Goal: Transaction & Acquisition: Book appointment/travel/reservation

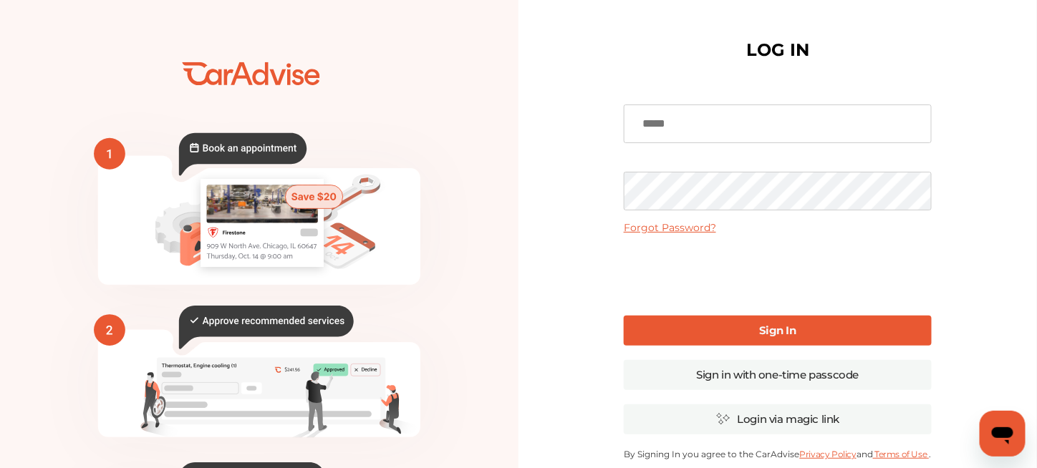
click at [686, 129] on input at bounding box center [778, 124] width 308 height 39
type input "**********"
click at [711, 327] on link "Sign In" at bounding box center [778, 331] width 308 height 30
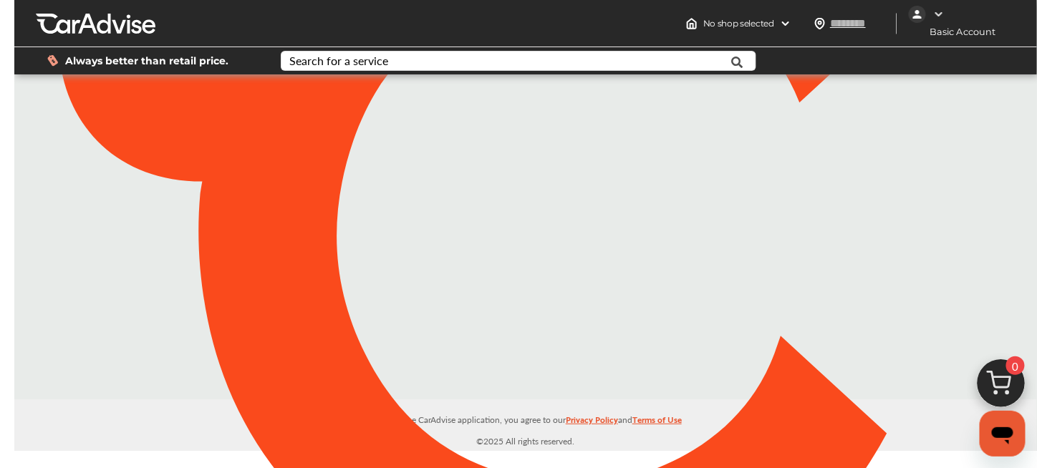
type input "*****"
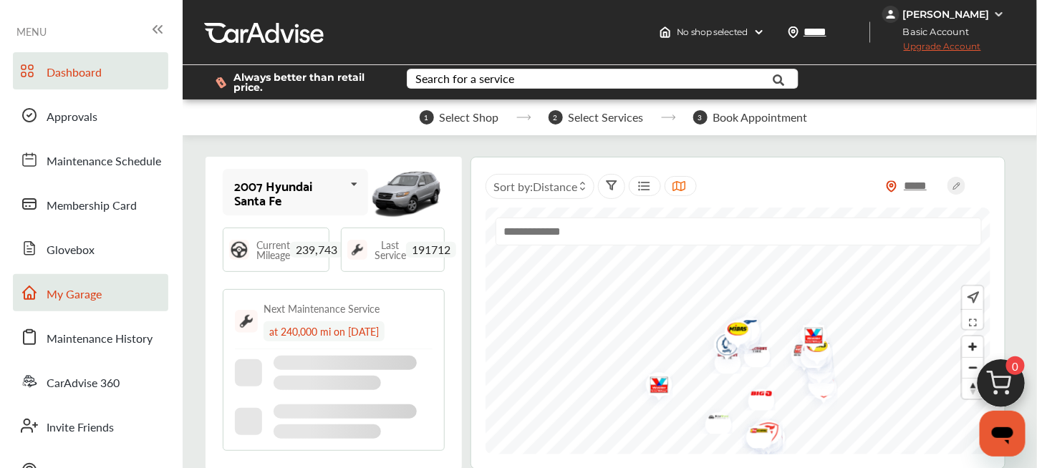
click at [75, 292] on span "My Garage" at bounding box center [74, 295] width 55 height 19
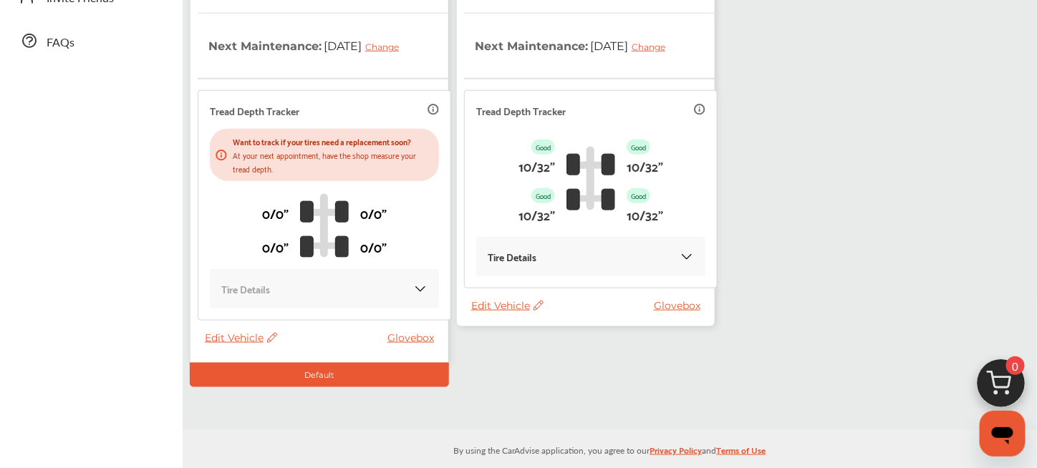
scroll to position [439, 0]
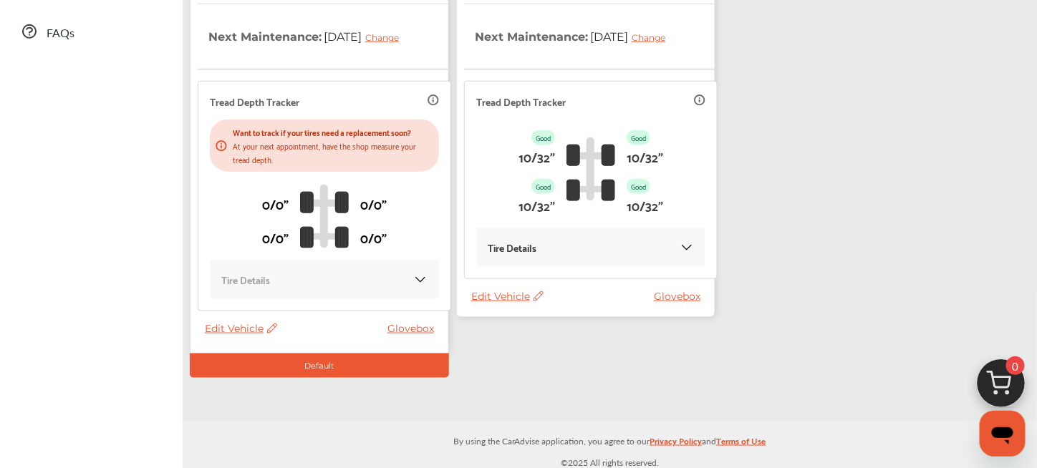
click at [534, 296] on icon at bounding box center [539, 297] width 10 height 10
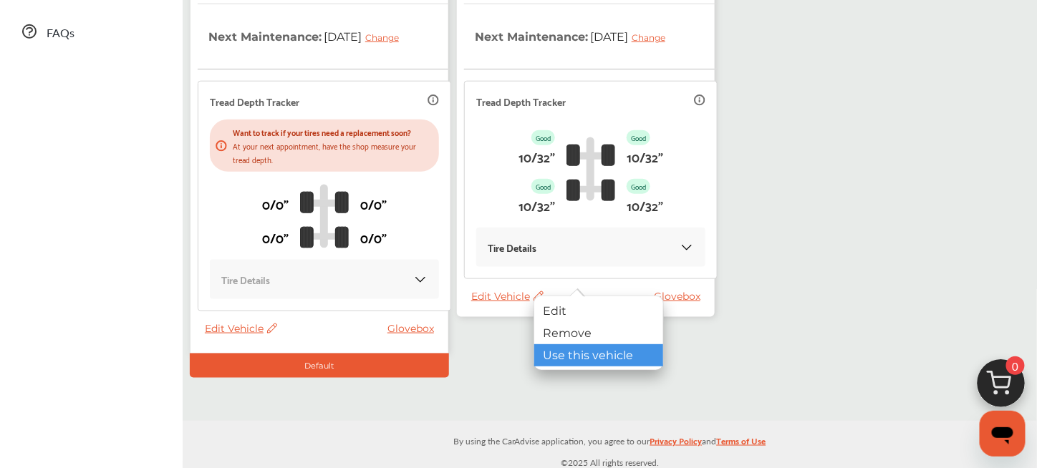
click at [540, 352] on div "Use this vehicle" at bounding box center [598, 356] width 129 height 22
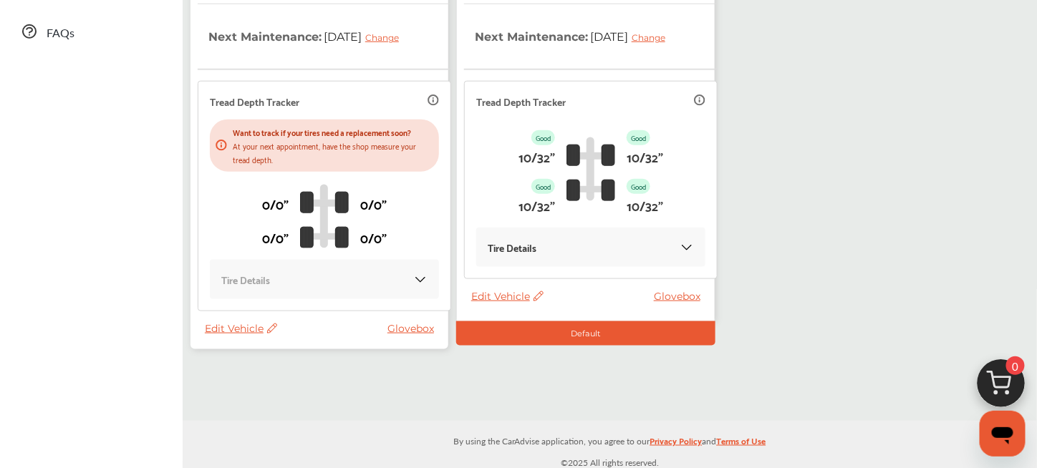
scroll to position [9, 0]
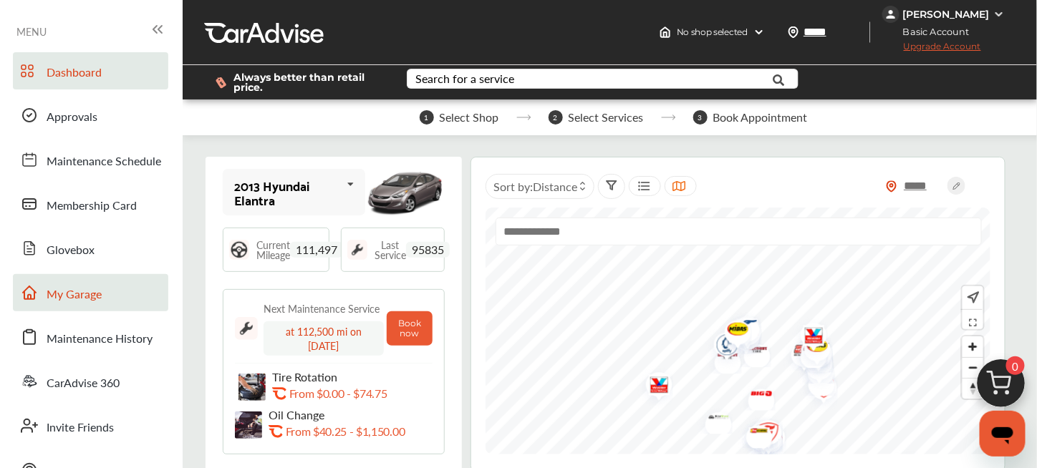
click at [81, 289] on span "My Garage" at bounding box center [74, 295] width 55 height 19
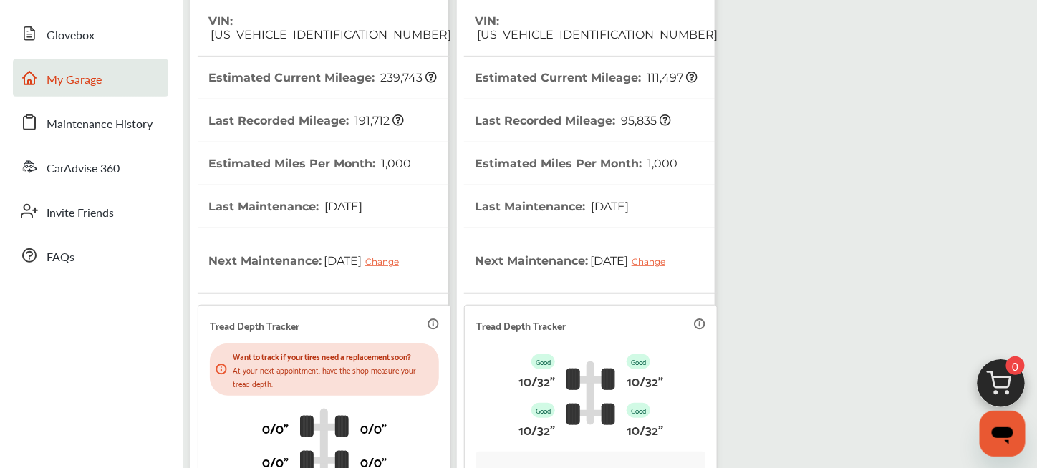
scroll to position [358, 0]
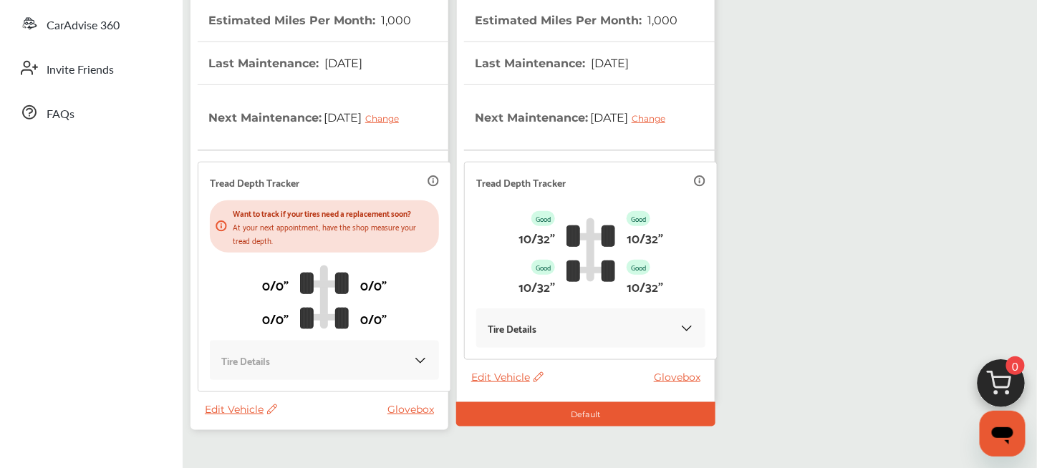
click at [276, 405] on icon at bounding box center [272, 410] width 10 height 10
click at [290, 423] on div "Remove" at bounding box center [340, 431] width 129 height 22
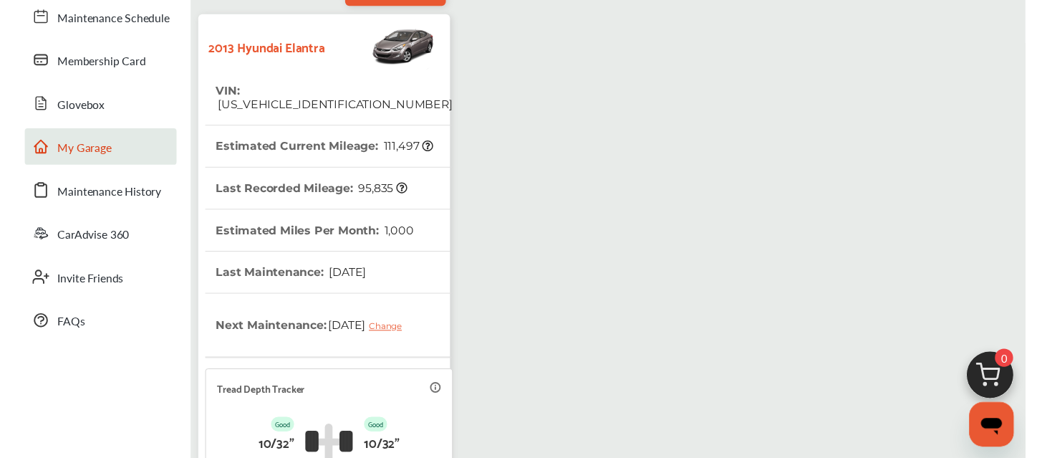
scroll to position [72, 0]
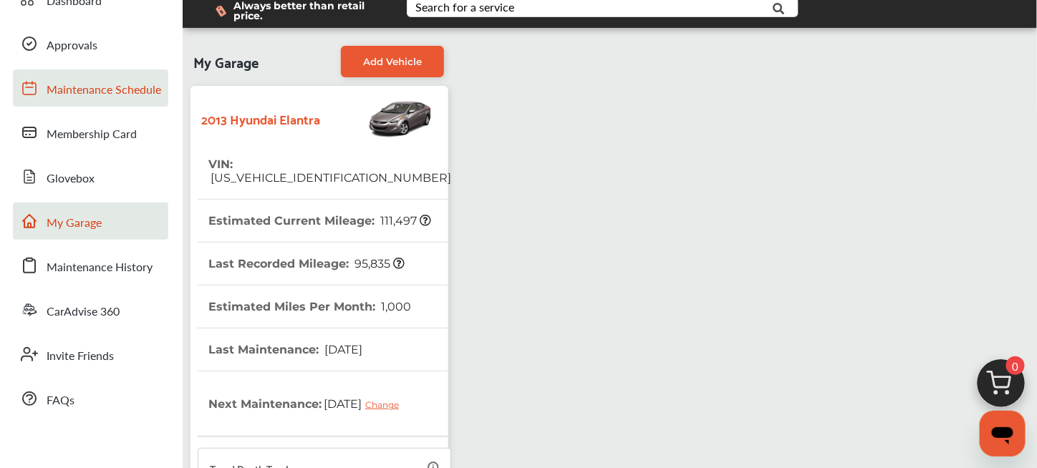
click at [69, 86] on span "Maintenance Schedule" at bounding box center [104, 90] width 115 height 19
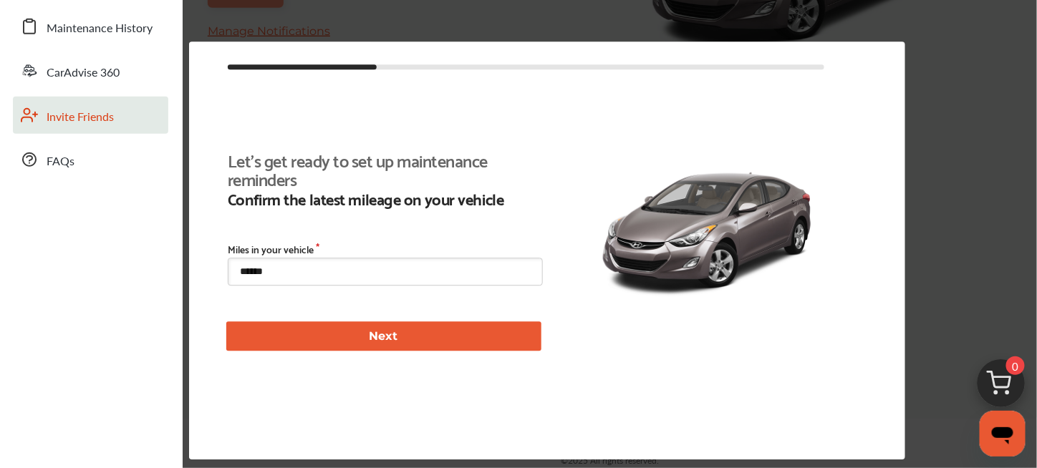
scroll to position [325, 0]
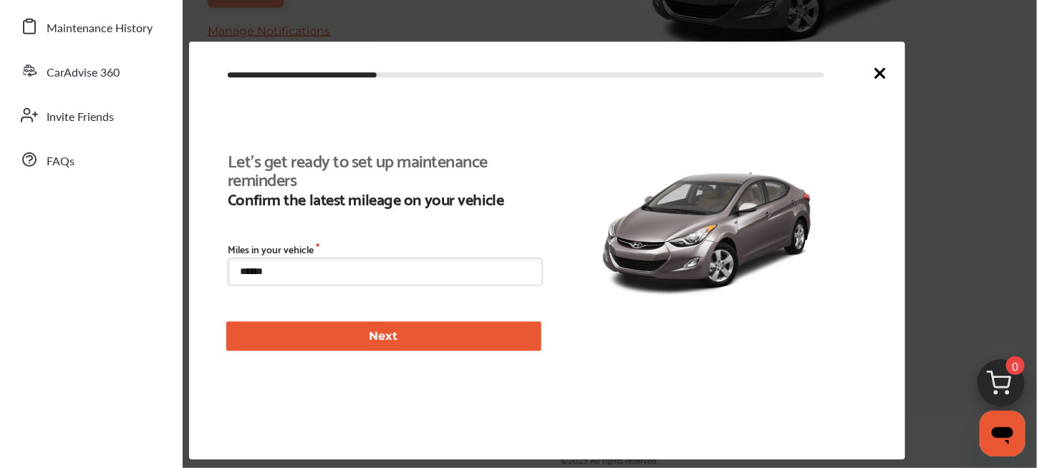
click at [325, 331] on button "Next" at bounding box center [383, 336] width 315 height 29
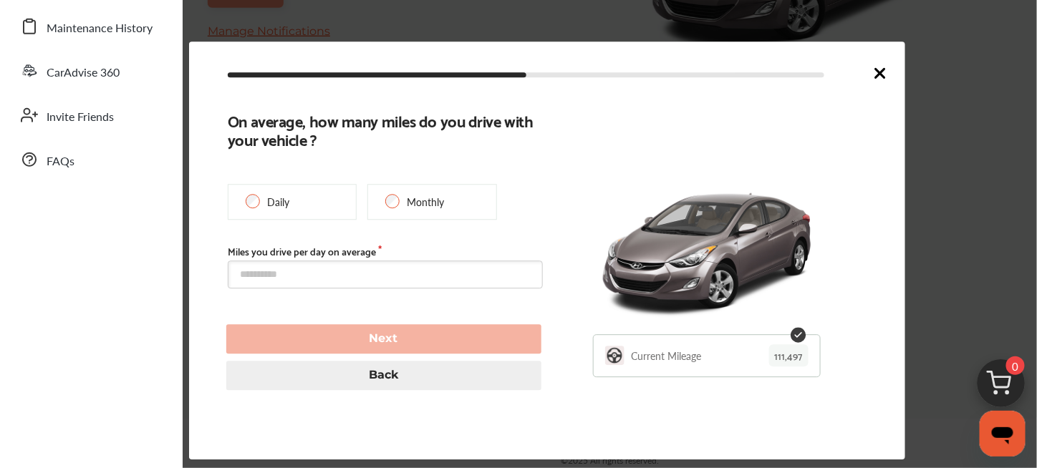
type input "******"
type input "**********"
type input "******"
click at [297, 276] on input "text" at bounding box center [385, 275] width 315 height 28
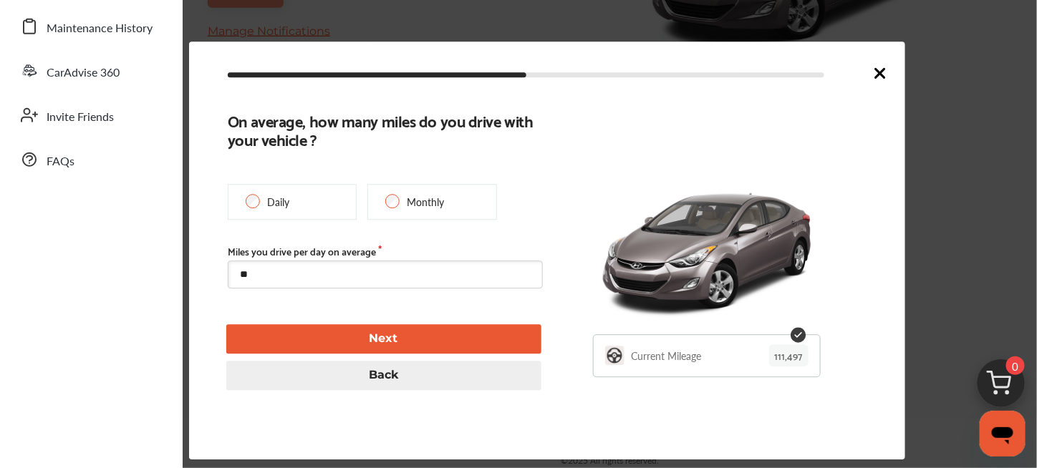
click at [301, 333] on button "Next" at bounding box center [383, 338] width 315 height 29
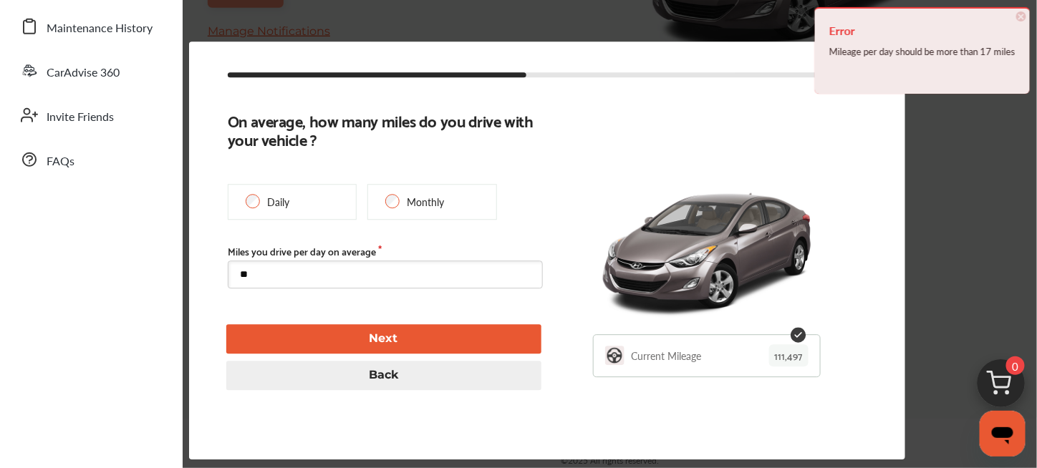
click at [261, 270] on input "**" at bounding box center [385, 275] width 315 height 28
drag, startPoint x: 261, startPoint y: 270, endPoint x: 239, endPoint y: 276, distance: 22.2
click at [239, 276] on input "**" at bounding box center [385, 275] width 315 height 28
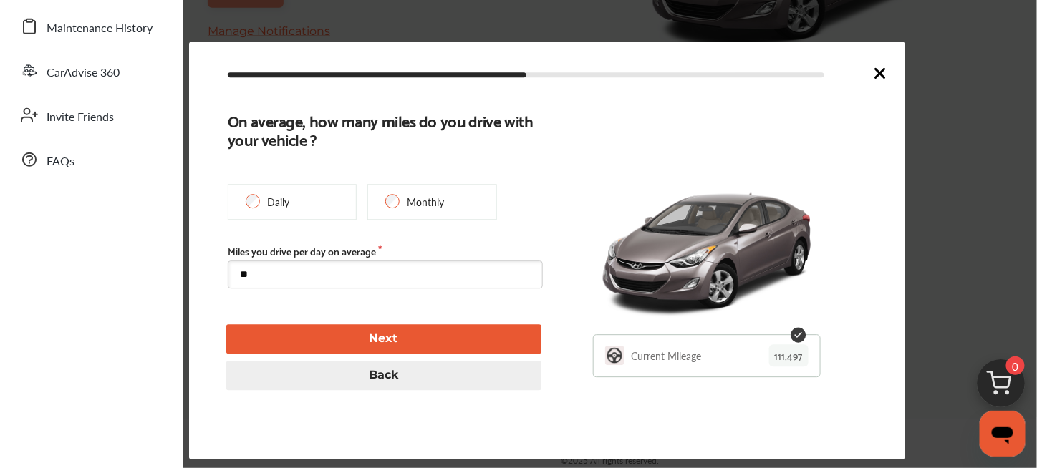
type input "**"
click at [359, 336] on button "Next" at bounding box center [383, 338] width 315 height 29
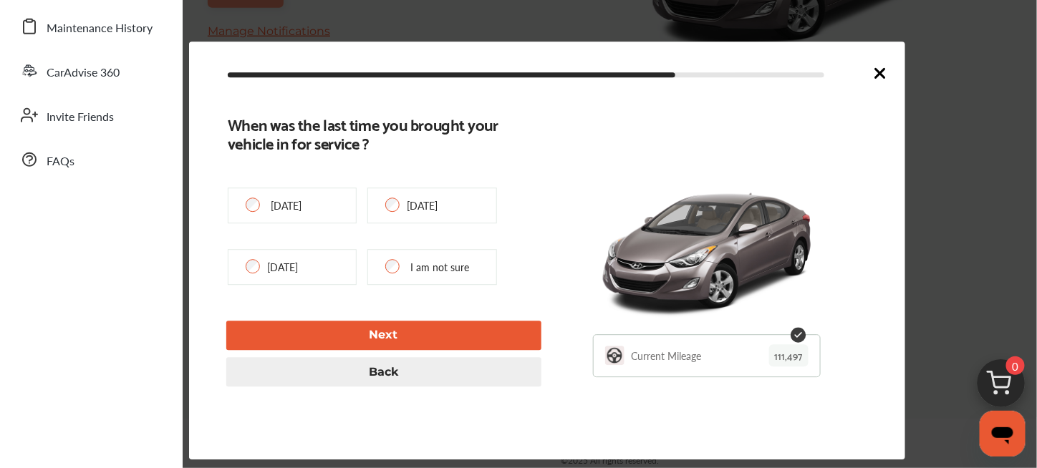
type input "******"
type input "**********"
type input "***"
click at [384, 268] on div "I am not sure" at bounding box center [431, 267] width 129 height 36
click at [380, 338] on button "Next" at bounding box center [383, 335] width 315 height 29
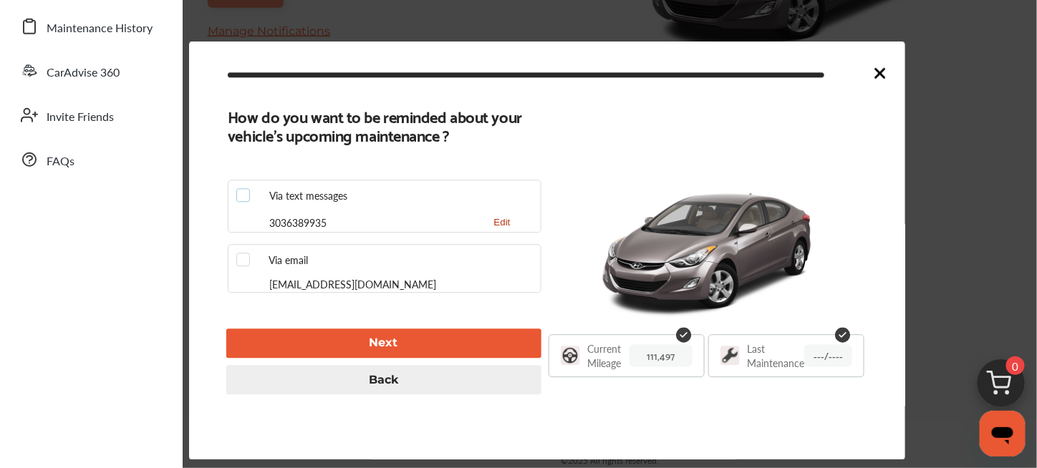
click at [245, 188] on label at bounding box center [246, 188] width 21 height 0
click at [322, 347] on button "Next" at bounding box center [383, 343] width 315 height 29
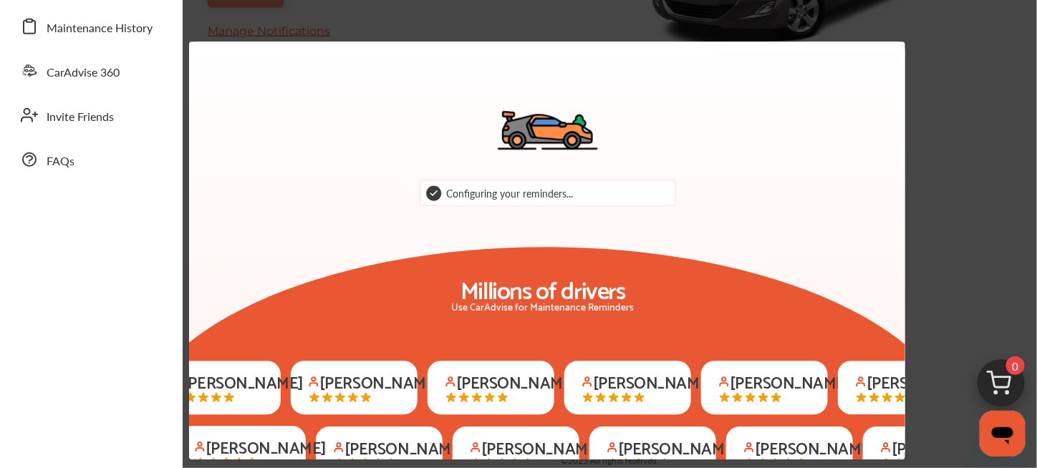
scroll to position [301, 0]
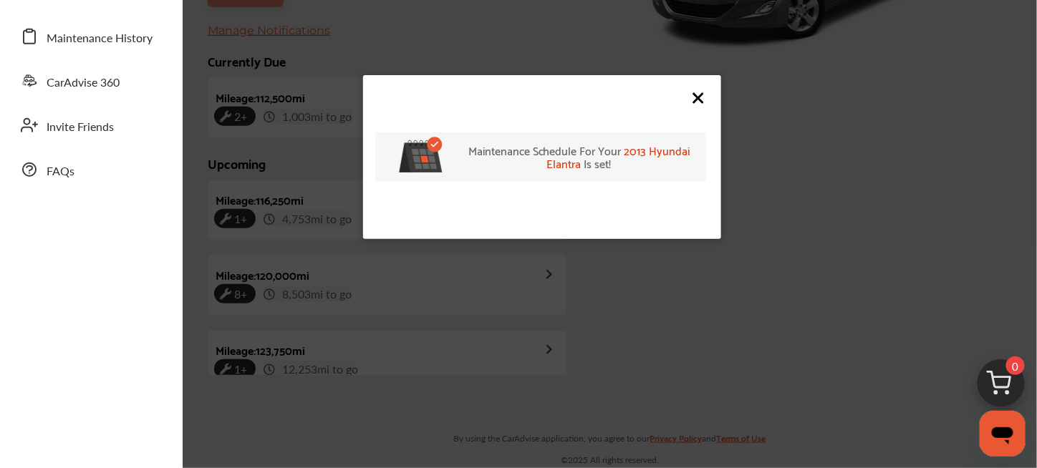
click at [696, 101] on icon at bounding box center [698, 98] width 17 height 17
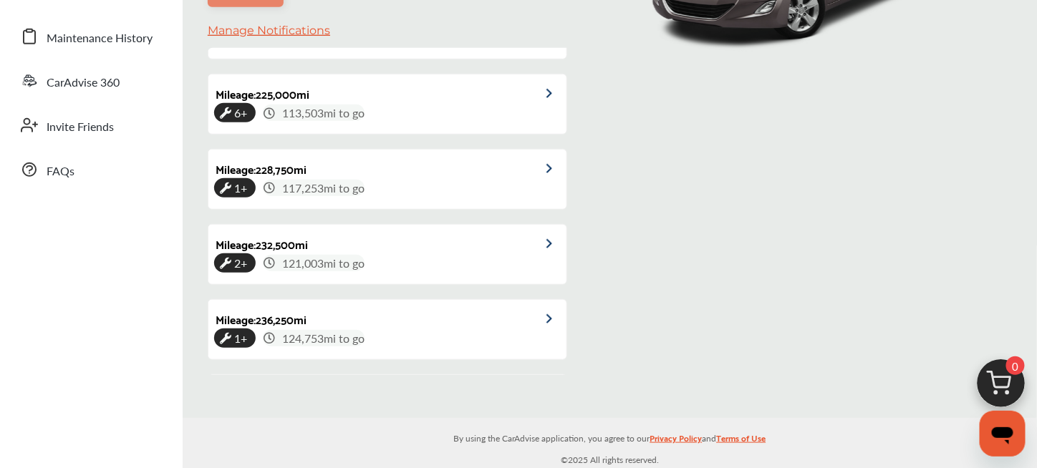
scroll to position [0, 0]
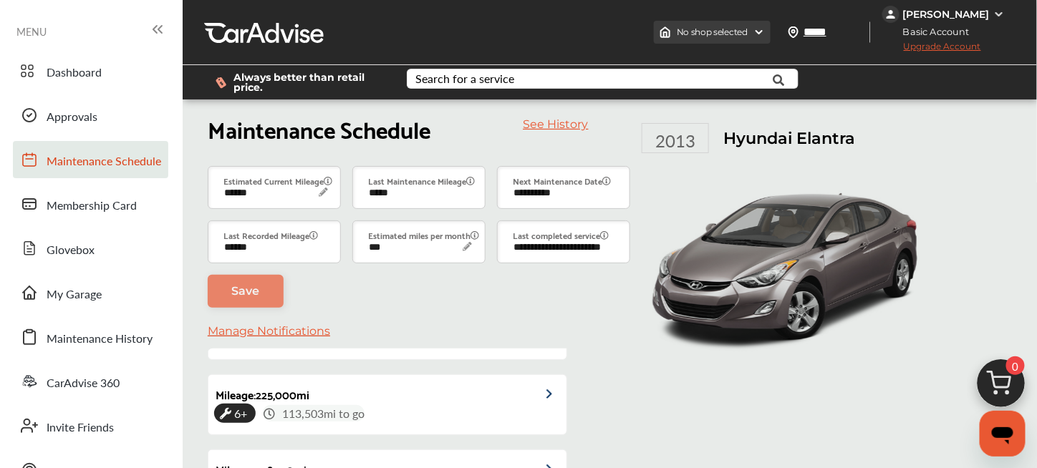
click at [765, 34] on img at bounding box center [759, 32] width 11 height 11
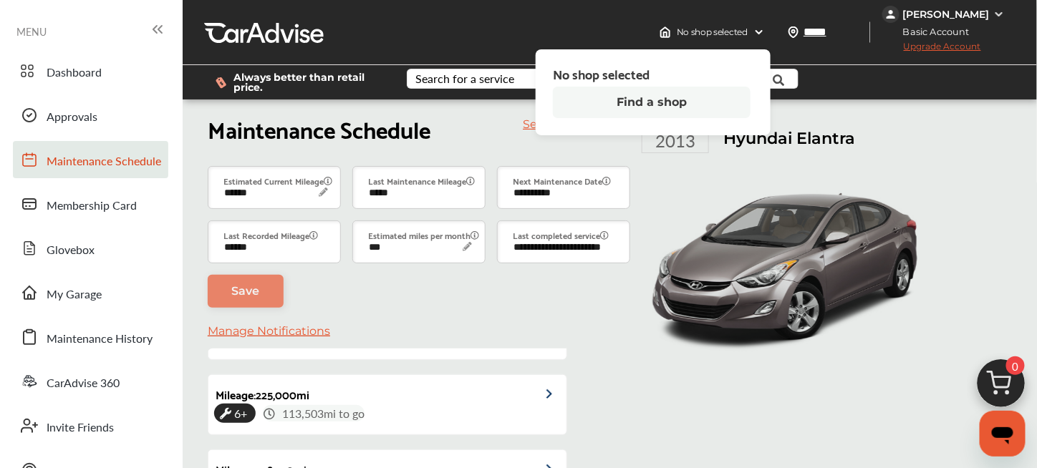
click at [688, 105] on button "Find a shop" at bounding box center [652, 103] width 198 height 32
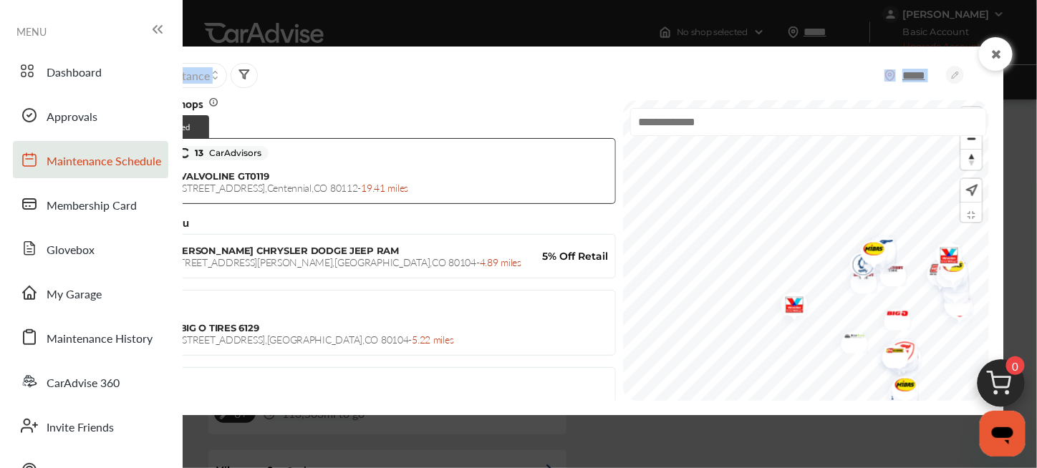
drag, startPoint x: 526, startPoint y: 69, endPoint x: 625, endPoint y: 69, distance: 98.1
click at [625, 69] on div "***** Sort by : Distance" at bounding box center [553, 75] width 871 height 29
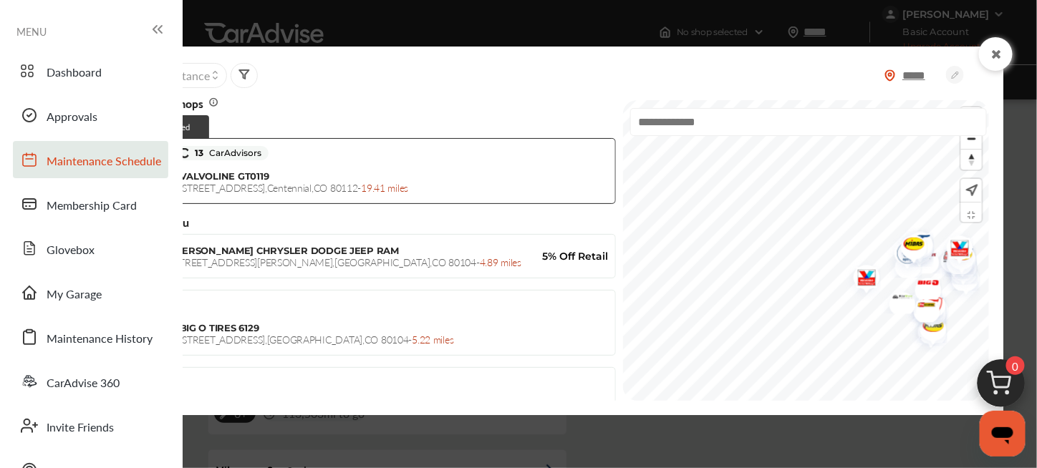
click at [155, 27] on icon at bounding box center [155, 29] width 4 height 7
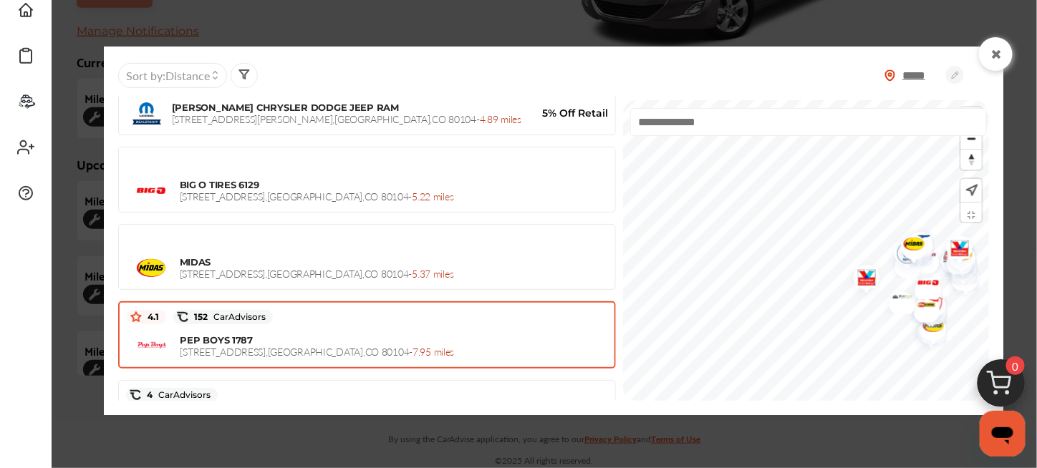
scroll to position [215, 0]
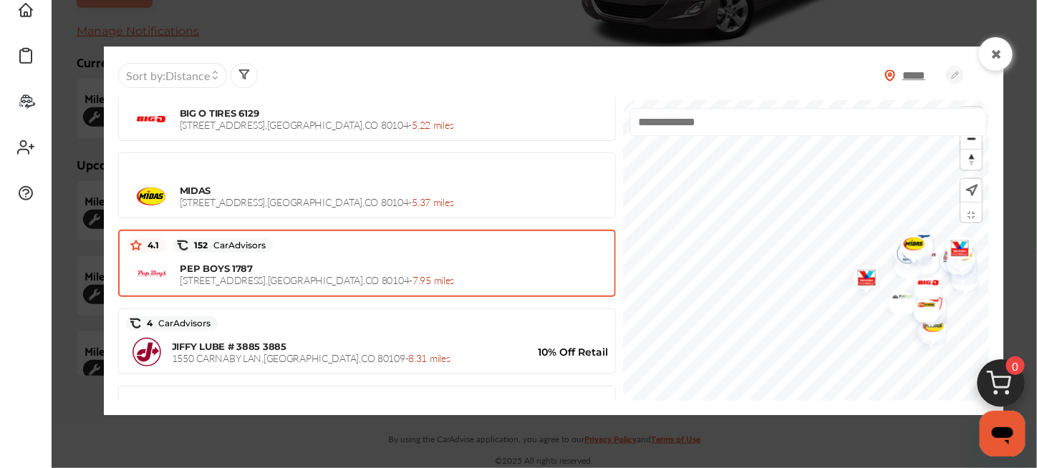
click at [308, 256] on div "PEP BOYS 1787 [STREET_ADDRESS] - 7.95 miles" at bounding box center [367, 274] width 481 height 36
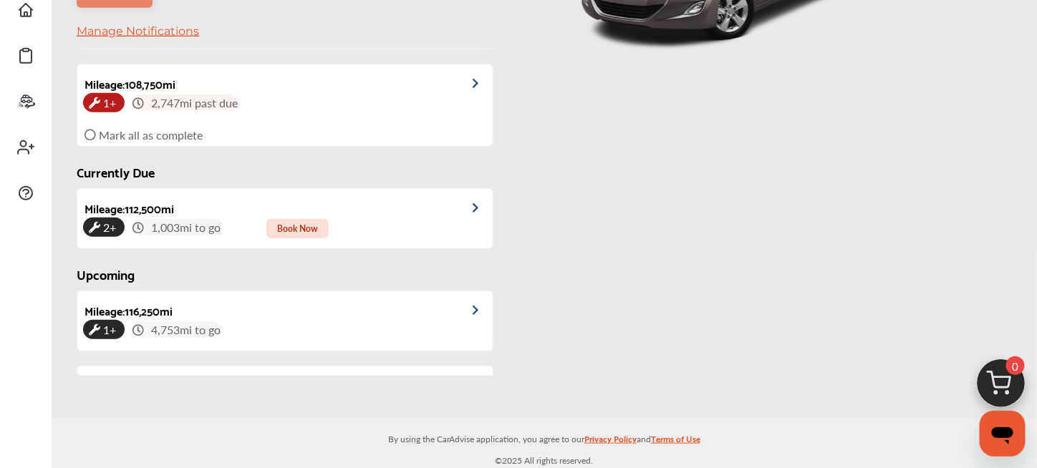
scroll to position [143, 0]
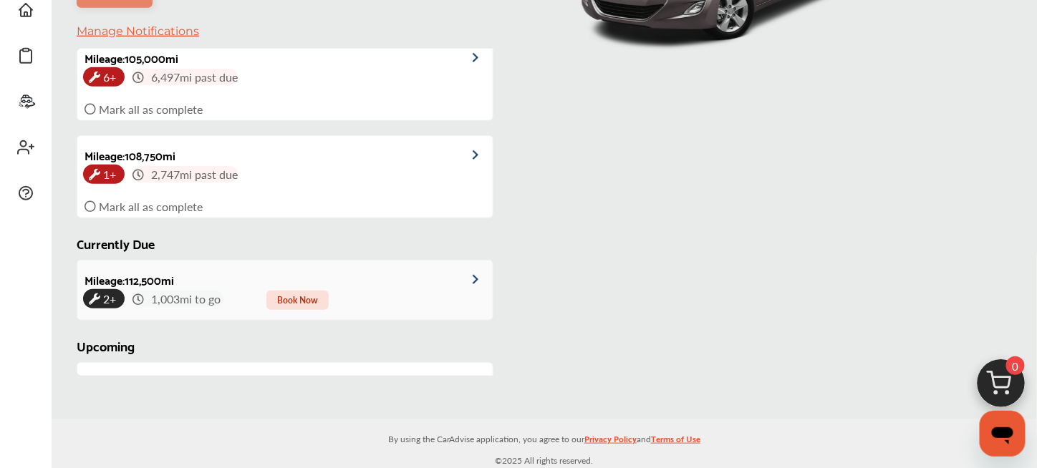
click at [307, 292] on span "Book Now" at bounding box center [297, 300] width 62 height 19
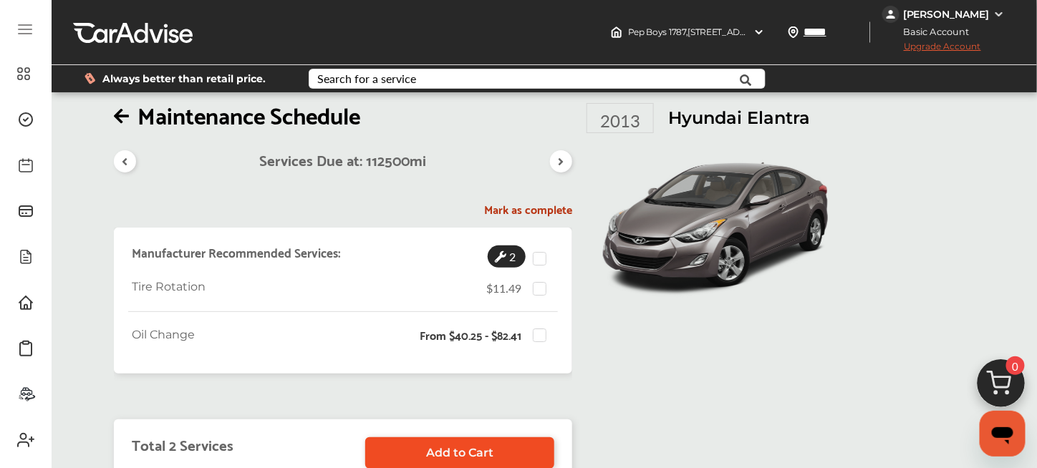
click at [424, 438] on link "Add to Cart" at bounding box center [459, 454] width 189 height 32
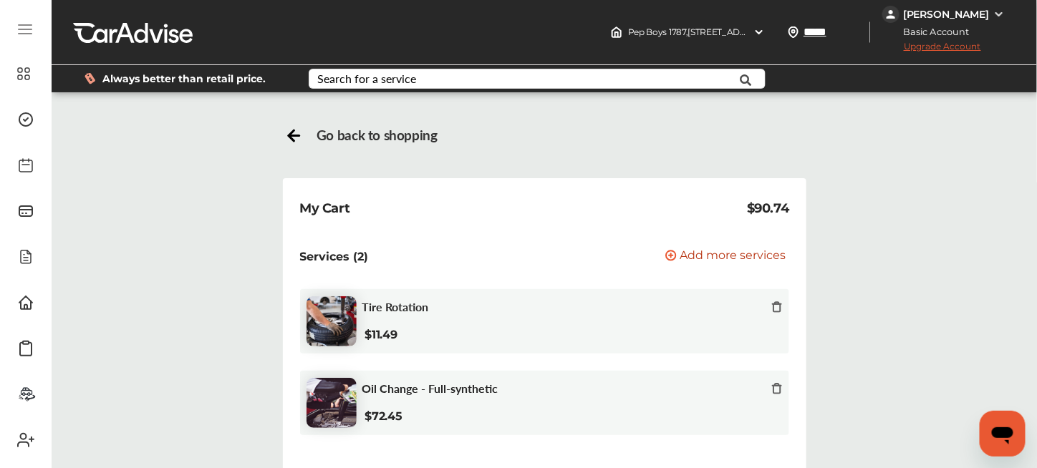
click at [670, 253] on icon at bounding box center [670, 255] width 11 height 11
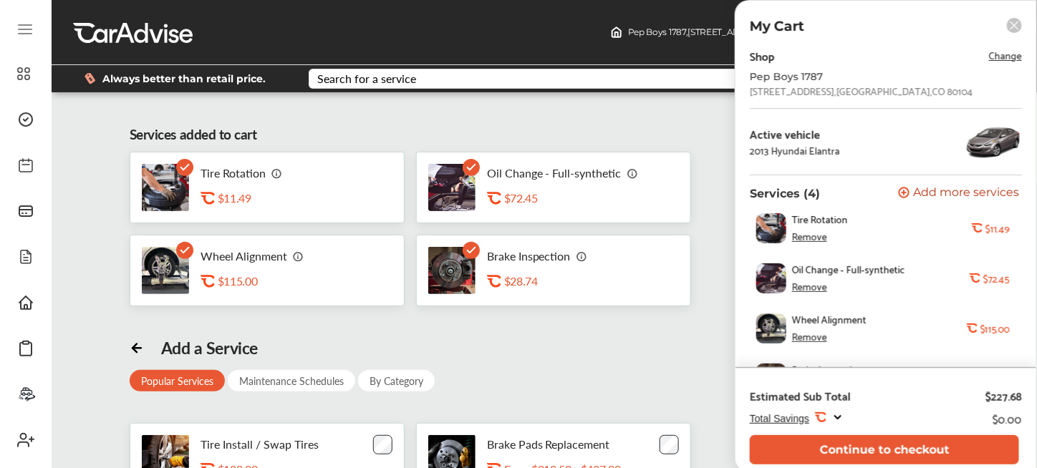
scroll to position [78, 0]
click at [266, 370] on div "Maintenance Schedules" at bounding box center [292, 380] width 128 height 21
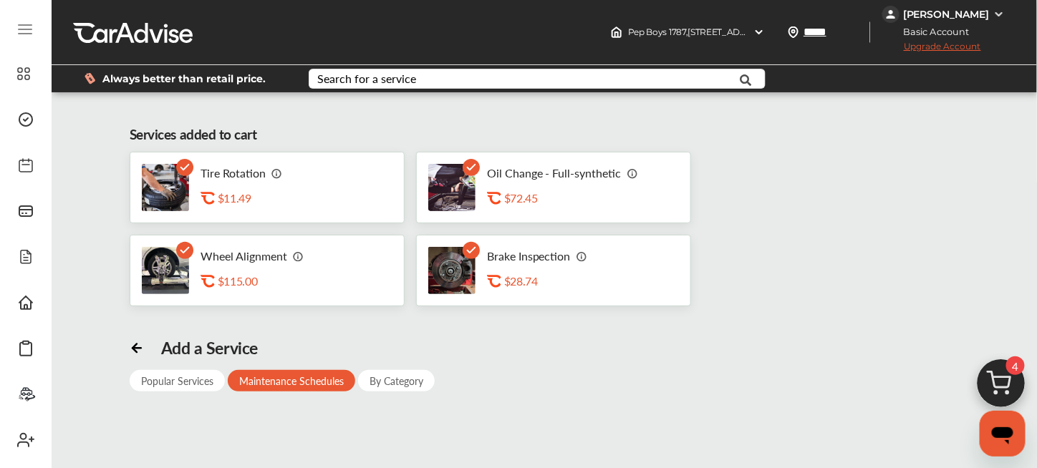
click at [378, 370] on div "By Category" at bounding box center [396, 380] width 77 height 21
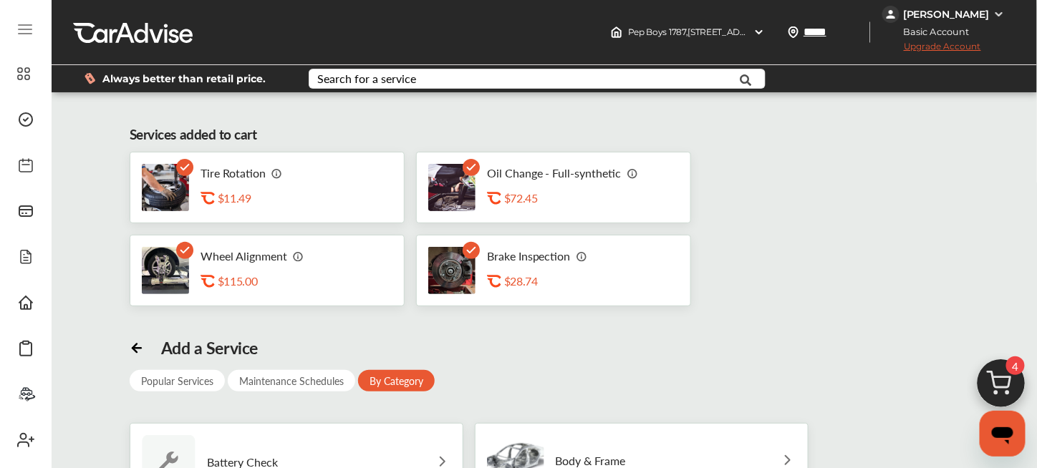
scroll to position [625, 0]
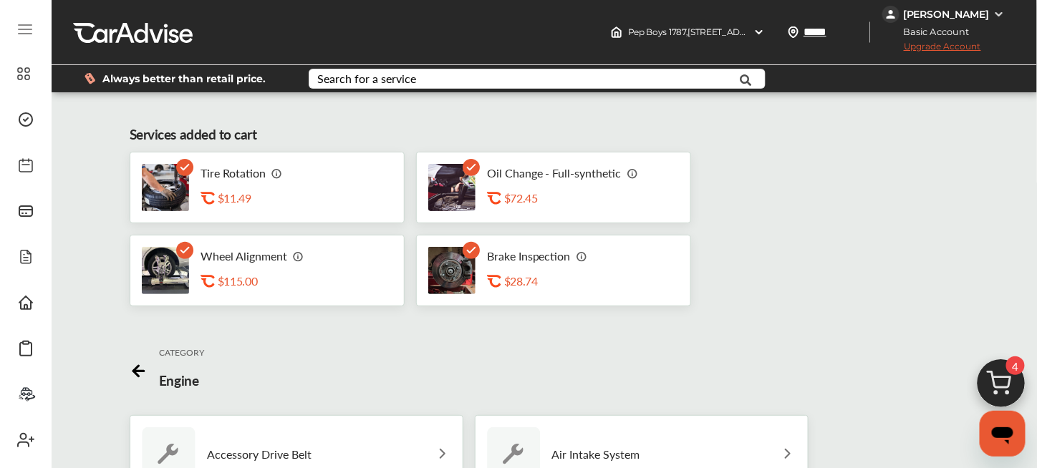
scroll to position [0, 0]
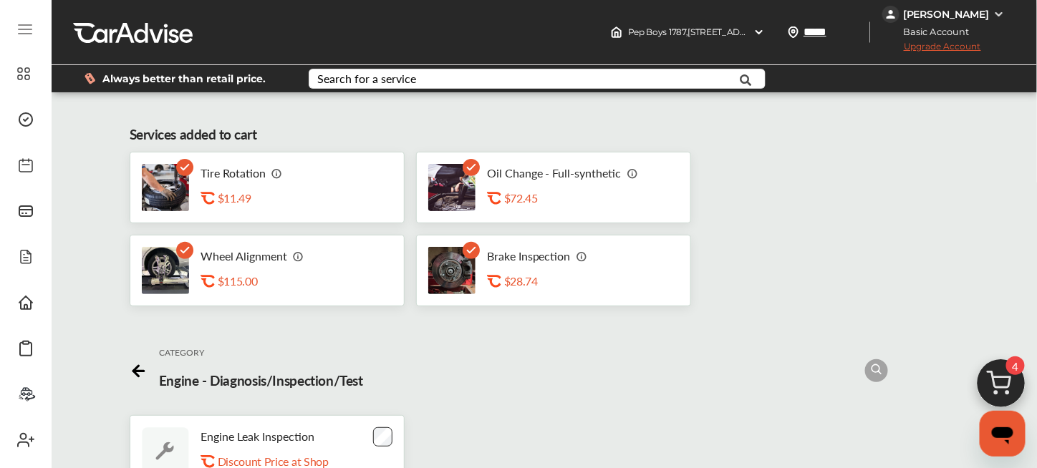
scroll to position [3, 0]
click at [468, 247] on rect at bounding box center [471, 250] width 17 height 17
click at [1001, 385] on img at bounding box center [1001, 387] width 69 height 69
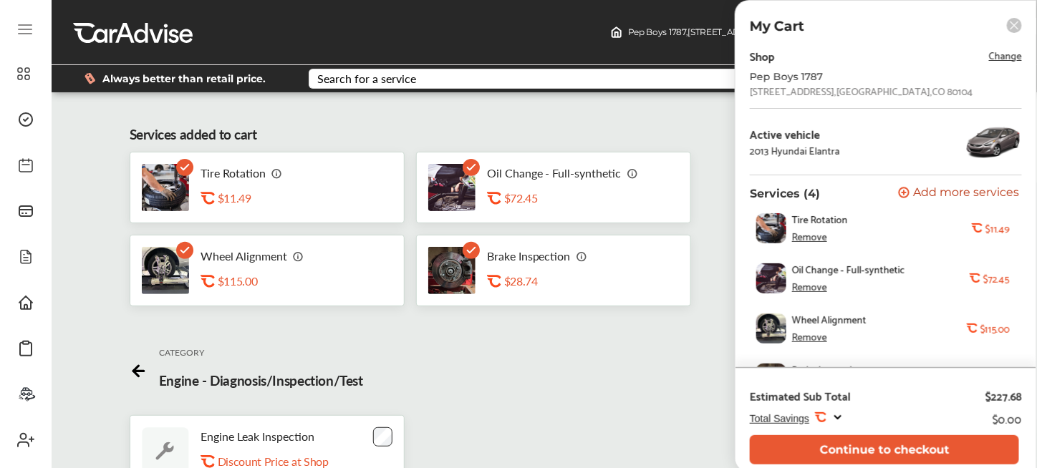
scroll to position [38, 0]
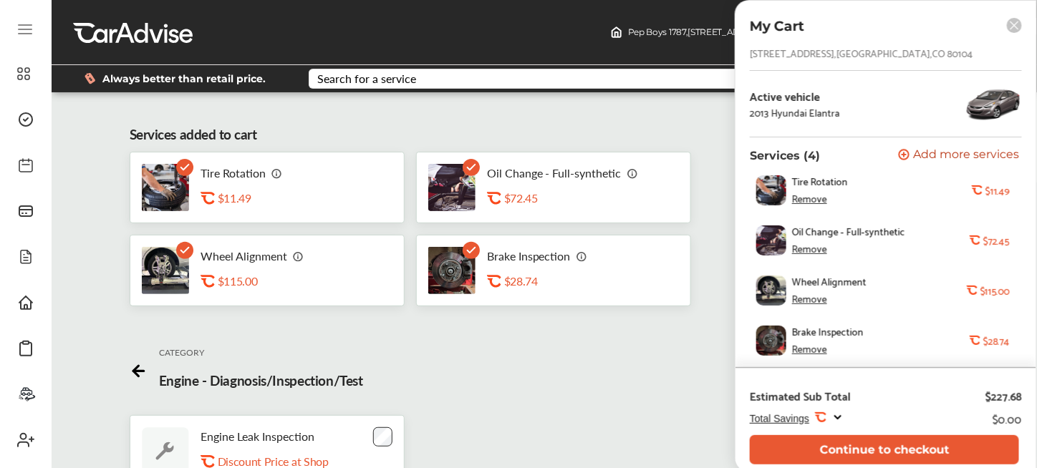
click at [811, 349] on div "Remove" at bounding box center [809, 348] width 35 height 11
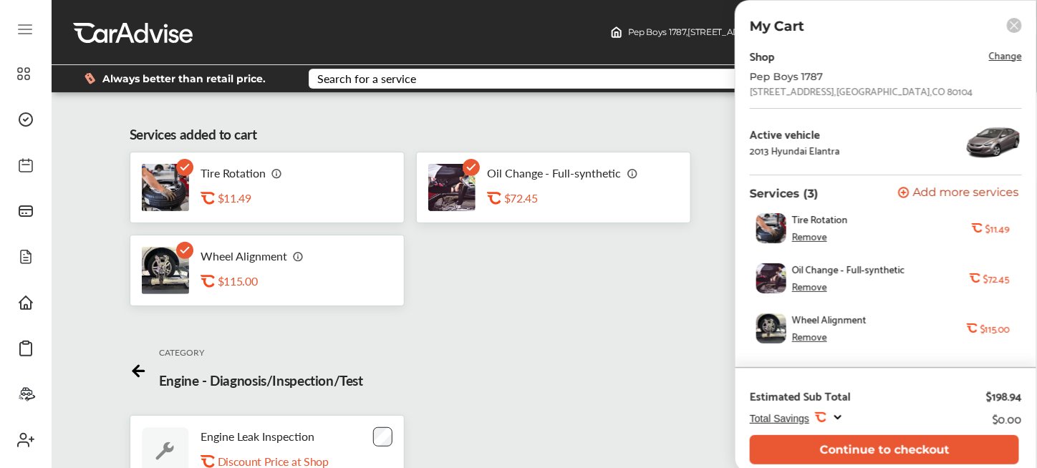
click at [1015, 57] on span "Change" at bounding box center [1005, 55] width 33 height 16
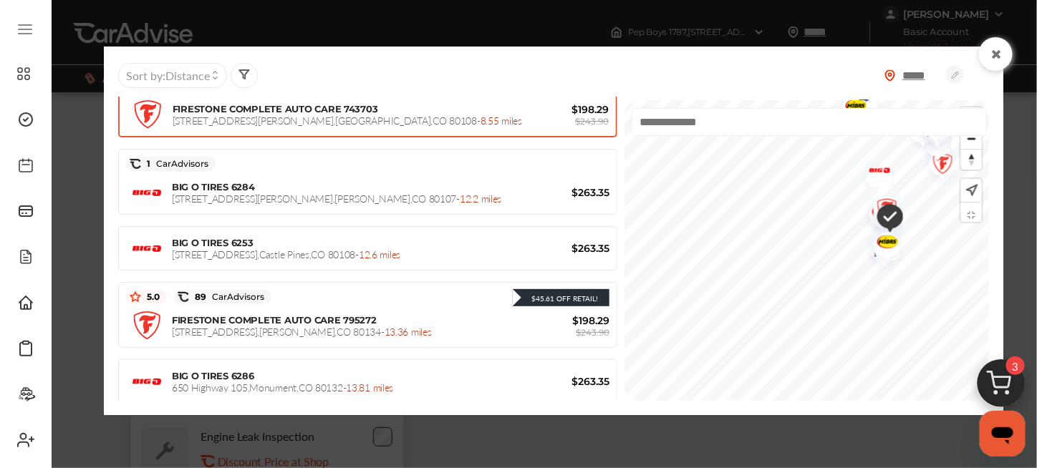
scroll to position [356, 0]
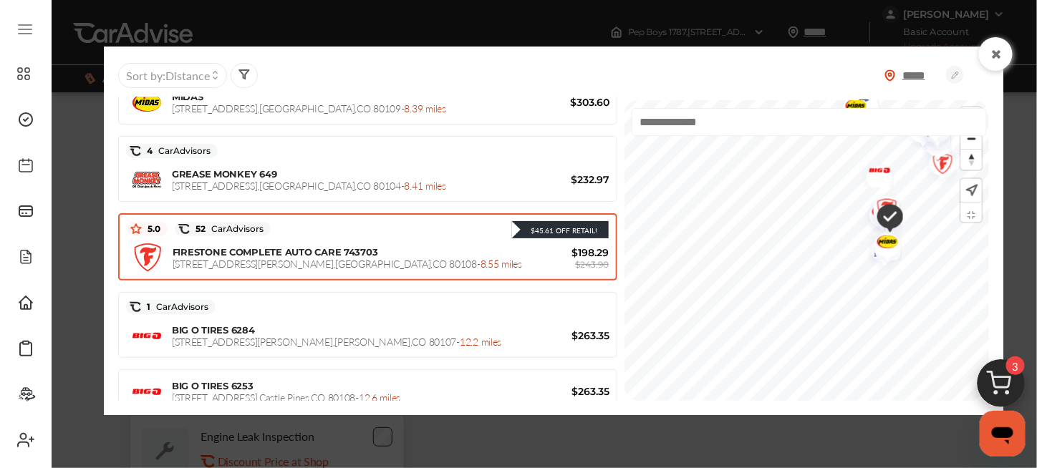
click at [413, 228] on div "$45.61 Off Retail!" at bounding box center [440, 229] width 338 height 19
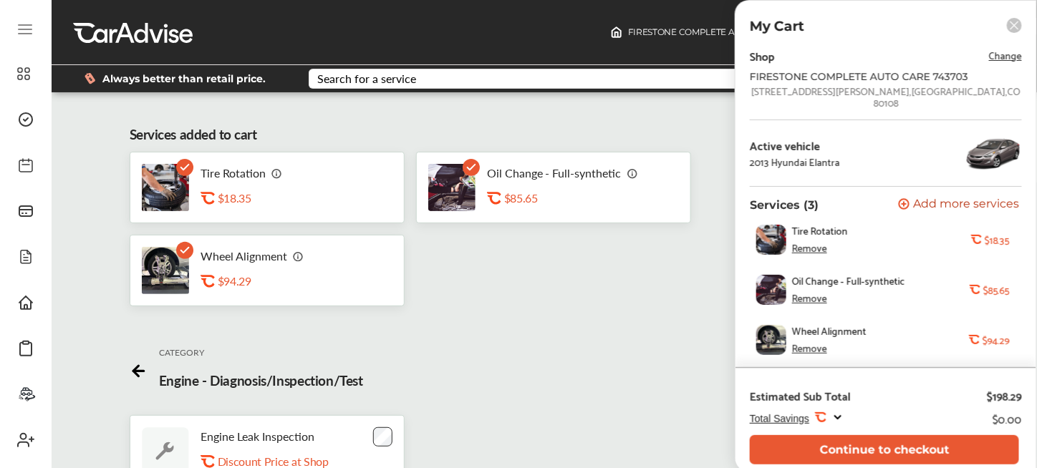
scroll to position [72, 0]
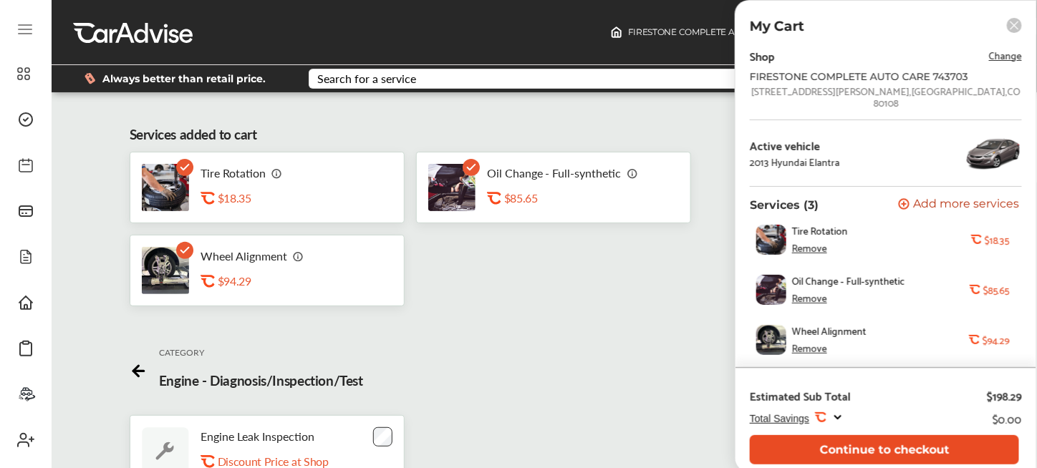
click at [911, 459] on button "Continue to checkout" at bounding box center [884, 450] width 269 height 29
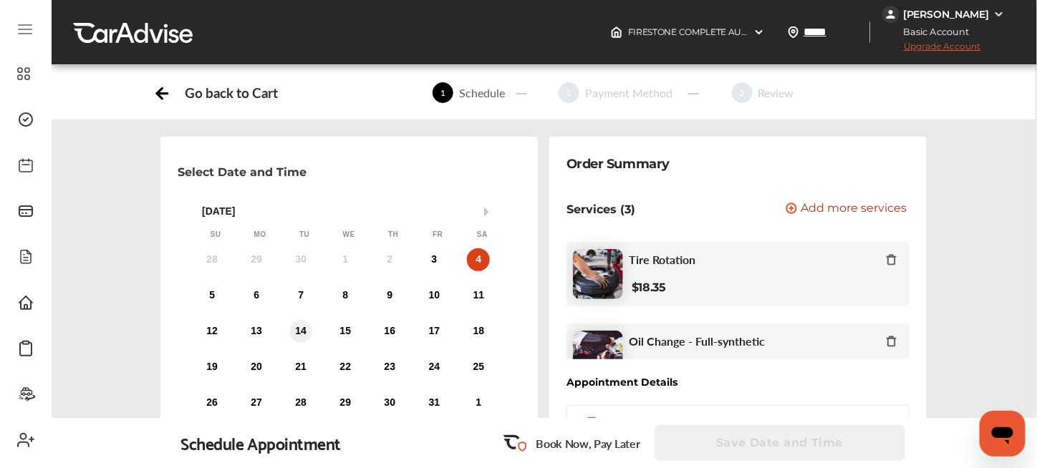
click at [297, 332] on div "14" at bounding box center [300, 331] width 23 height 23
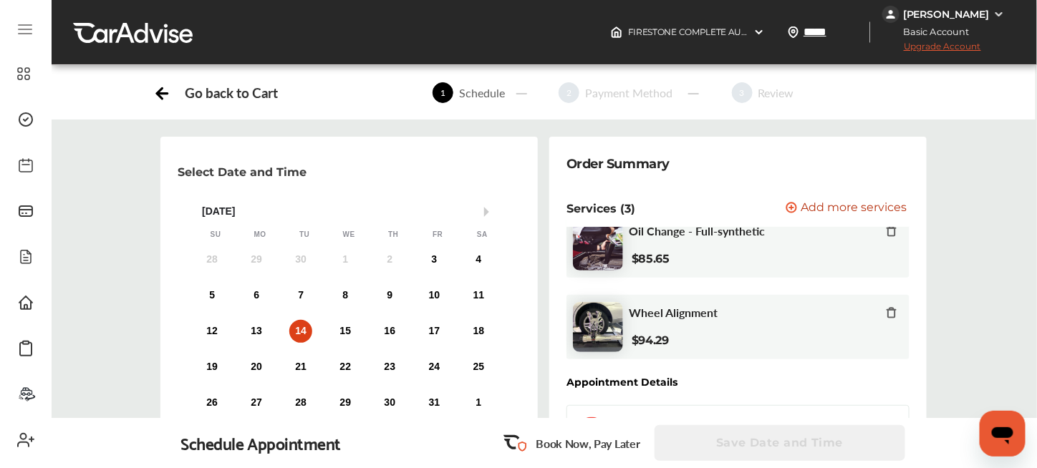
scroll to position [215, 0]
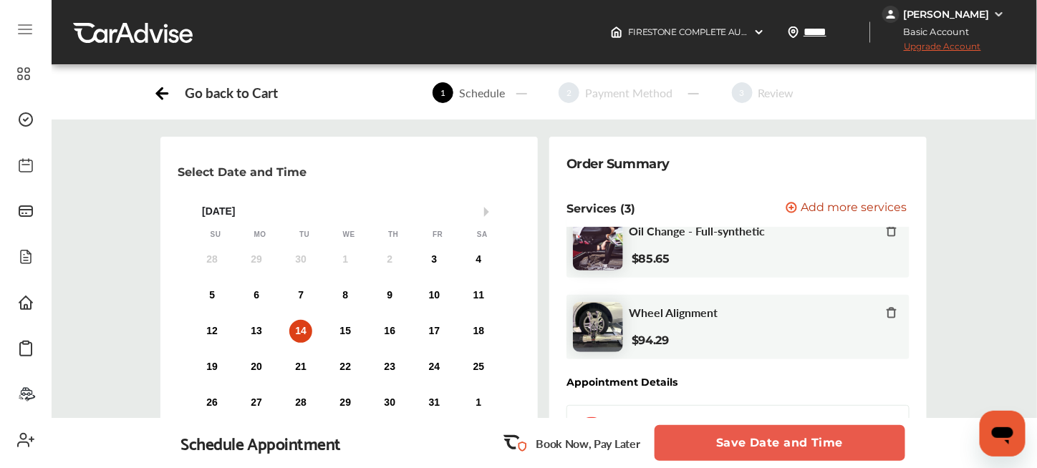
click at [749, 444] on button "Save Date and Time" at bounding box center [780, 443] width 251 height 36
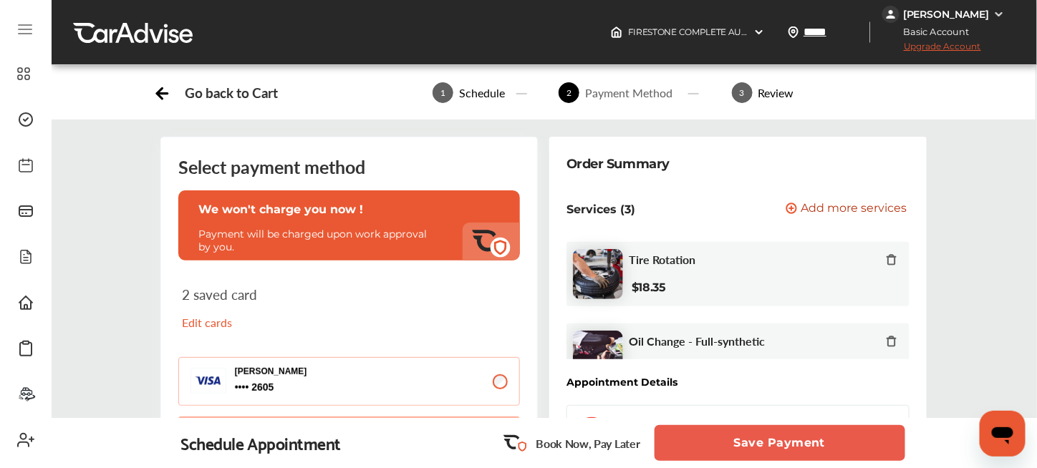
scroll to position [215, 0]
click at [213, 314] on p "Edit cards" at bounding box center [262, 322] width 160 height 16
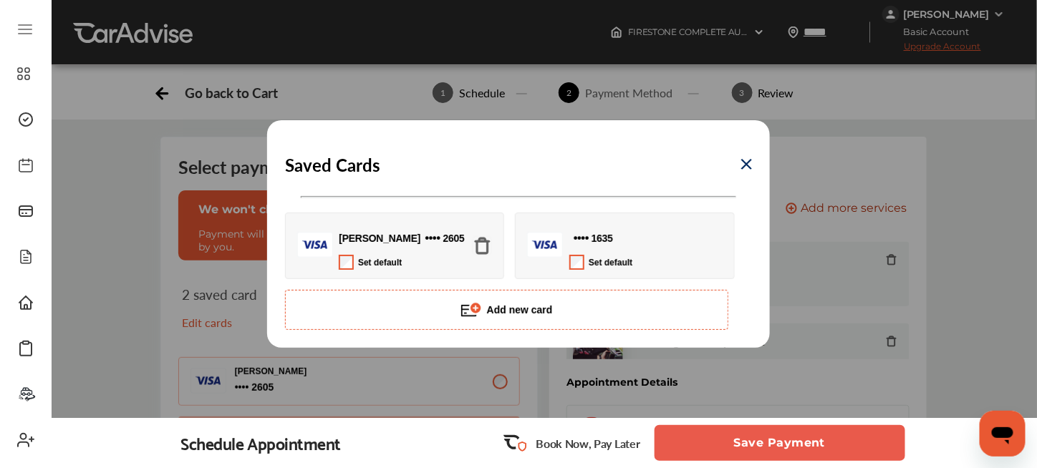
click at [473, 312] on img at bounding box center [471, 309] width 21 height 21
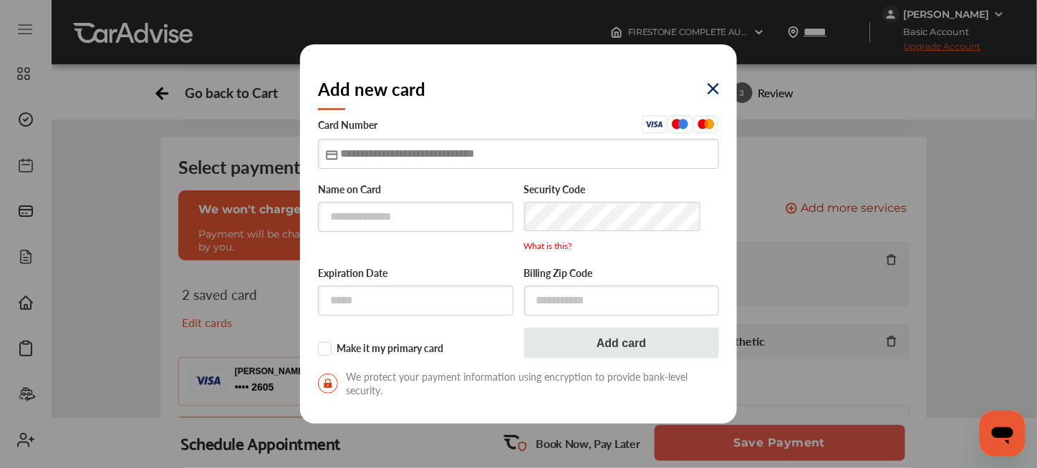
click at [351, 150] on input "text" at bounding box center [518, 153] width 401 height 29
type input "**********"
click at [356, 225] on input "text" at bounding box center [416, 216] width 196 height 29
type input "**********"
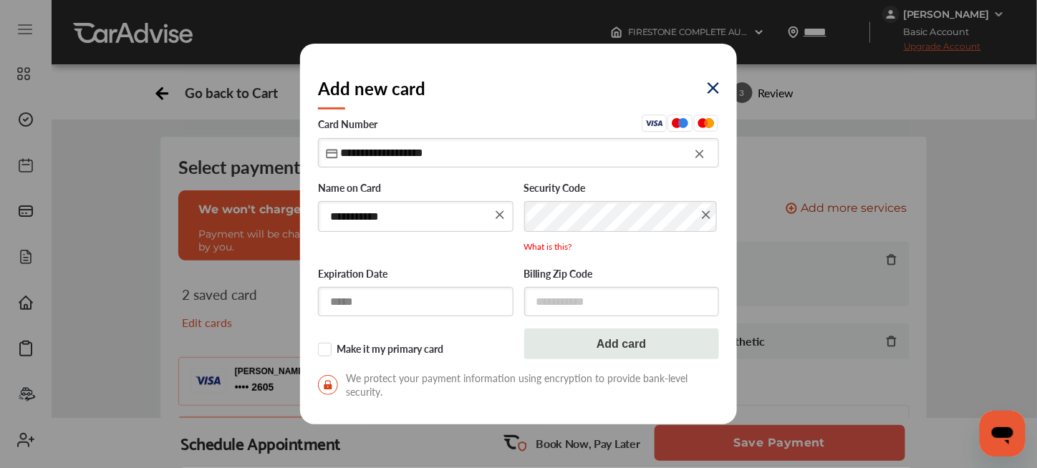
click at [386, 297] on input "text" at bounding box center [416, 301] width 196 height 29
type input "*****"
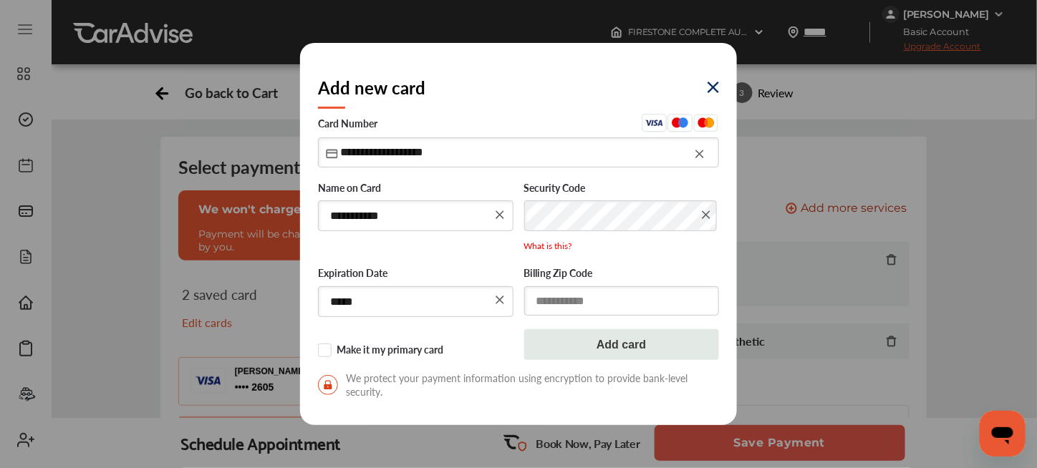
click at [571, 310] on input "text" at bounding box center [622, 301] width 196 height 29
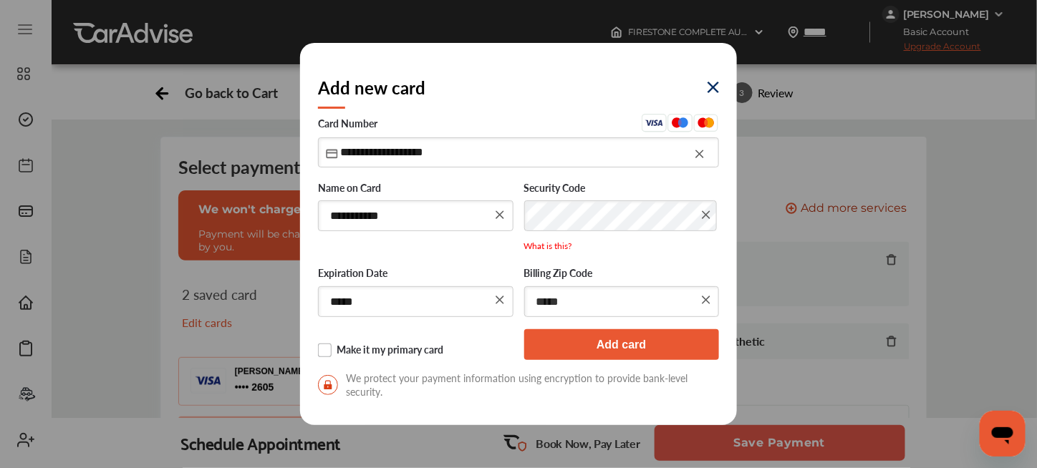
type input "*****"
click at [329, 350] on label "Make it my primary card" at bounding box center [416, 351] width 196 height 14
click at [560, 340] on button "Add card" at bounding box center [622, 344] width 196 height 31
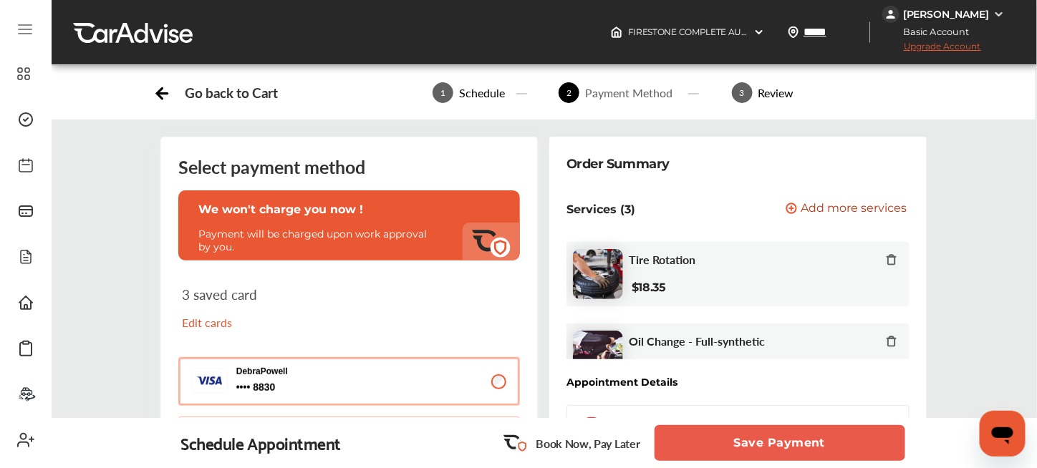
click at [782, 440] on button "Save Payment" at bounding box center [780, 443] width 251 height 36
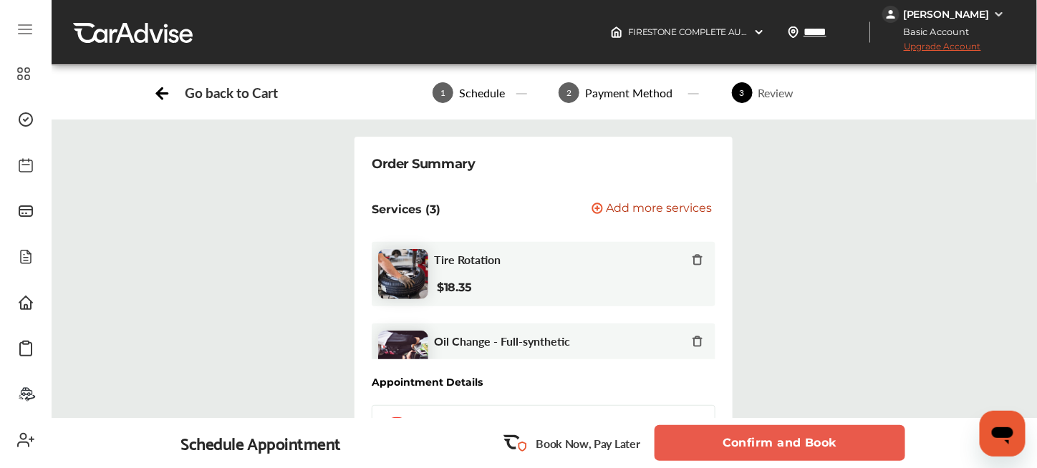
scroll to position [716, 0]
click at [738, 439] on button "Confirm and Book" at bounding box center [780, 443] width 251 height 36
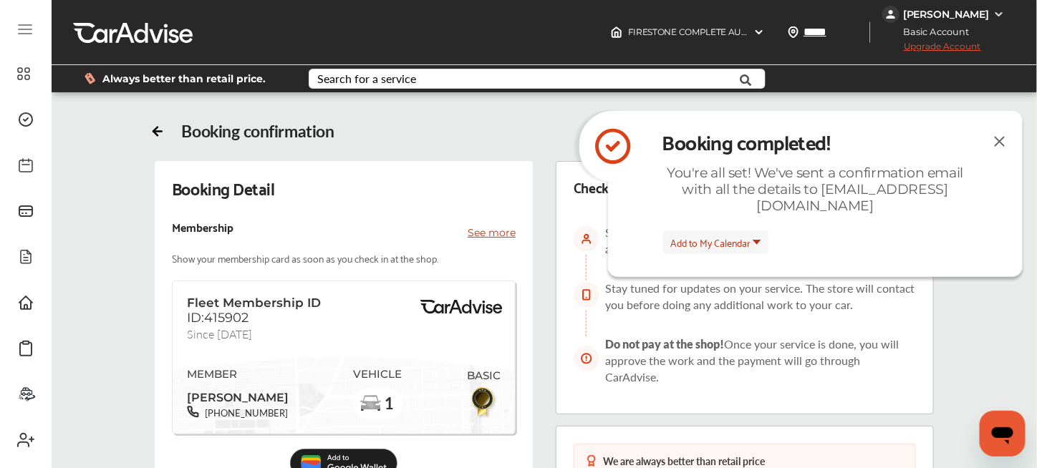
scroll to position [170, 0]
click at [353, 281] on div "Fleet Membership ID ID:415902 Since [DATE] MEMBER [PERSON_NAME] [PHONE_NUMBER] …" at bounding box center [344, 358] width 344 height 154
